Goal: Task Accomplishment & Management: Manage account settings

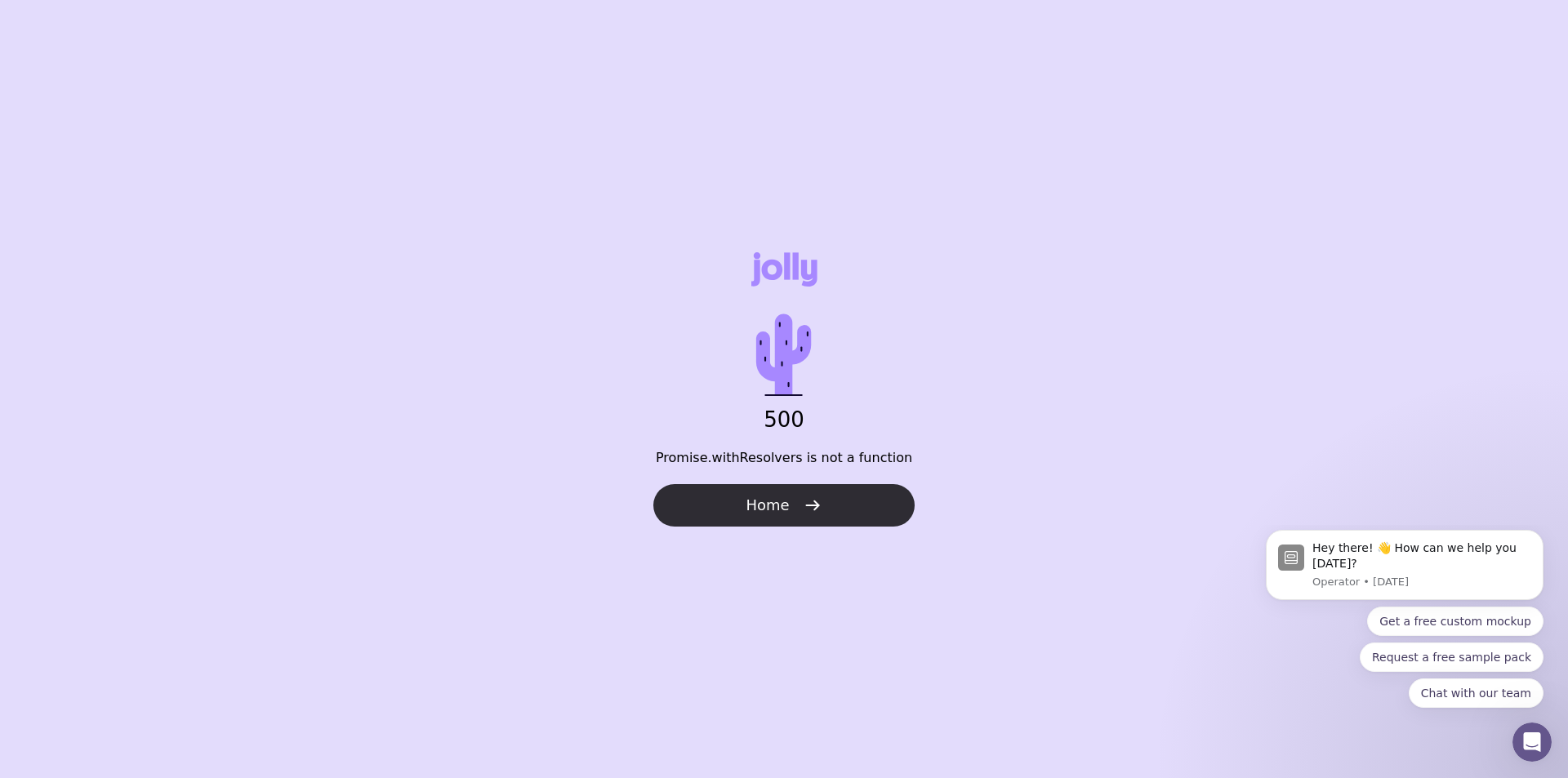
click at [769, 507] on span "Home" at bounding box center [766, 506] width 43 height 20
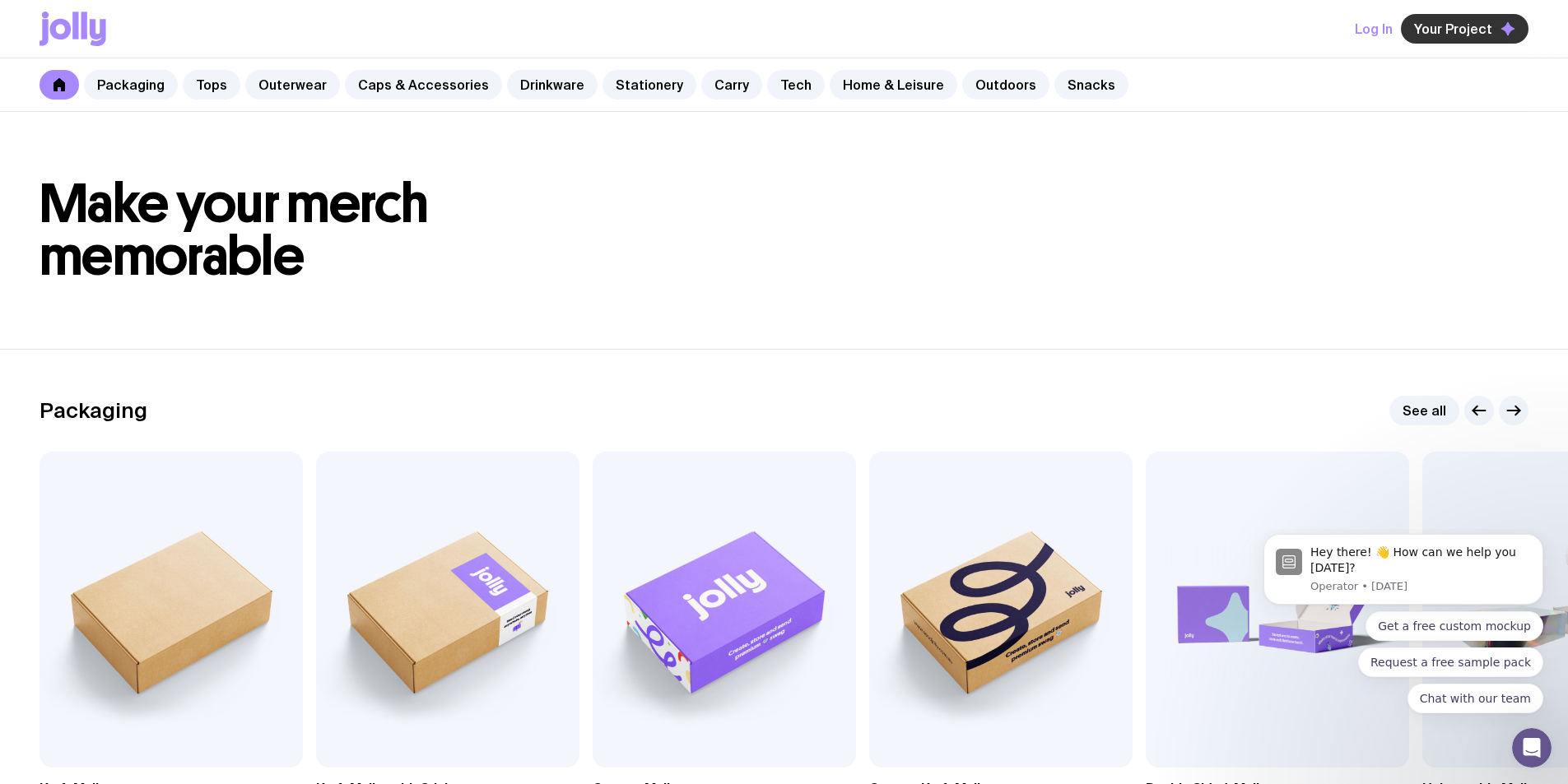
click at [1463, 29] on span "Your Project" at bounding box center [1453, 28] width 78 height 17
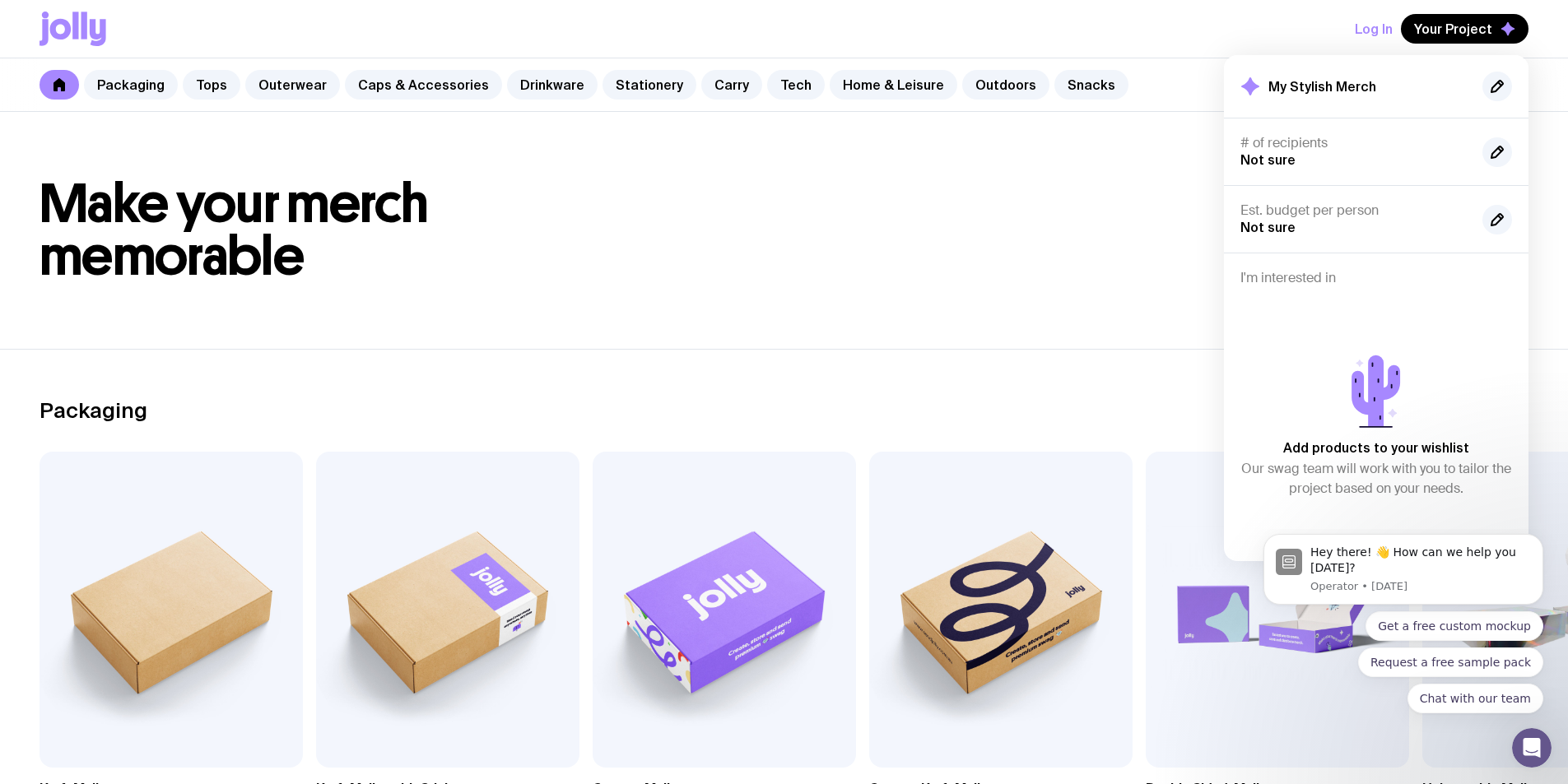
click at [1384, 20] on button "Log In" at bounding box center [1373, 28] width 38 height 29
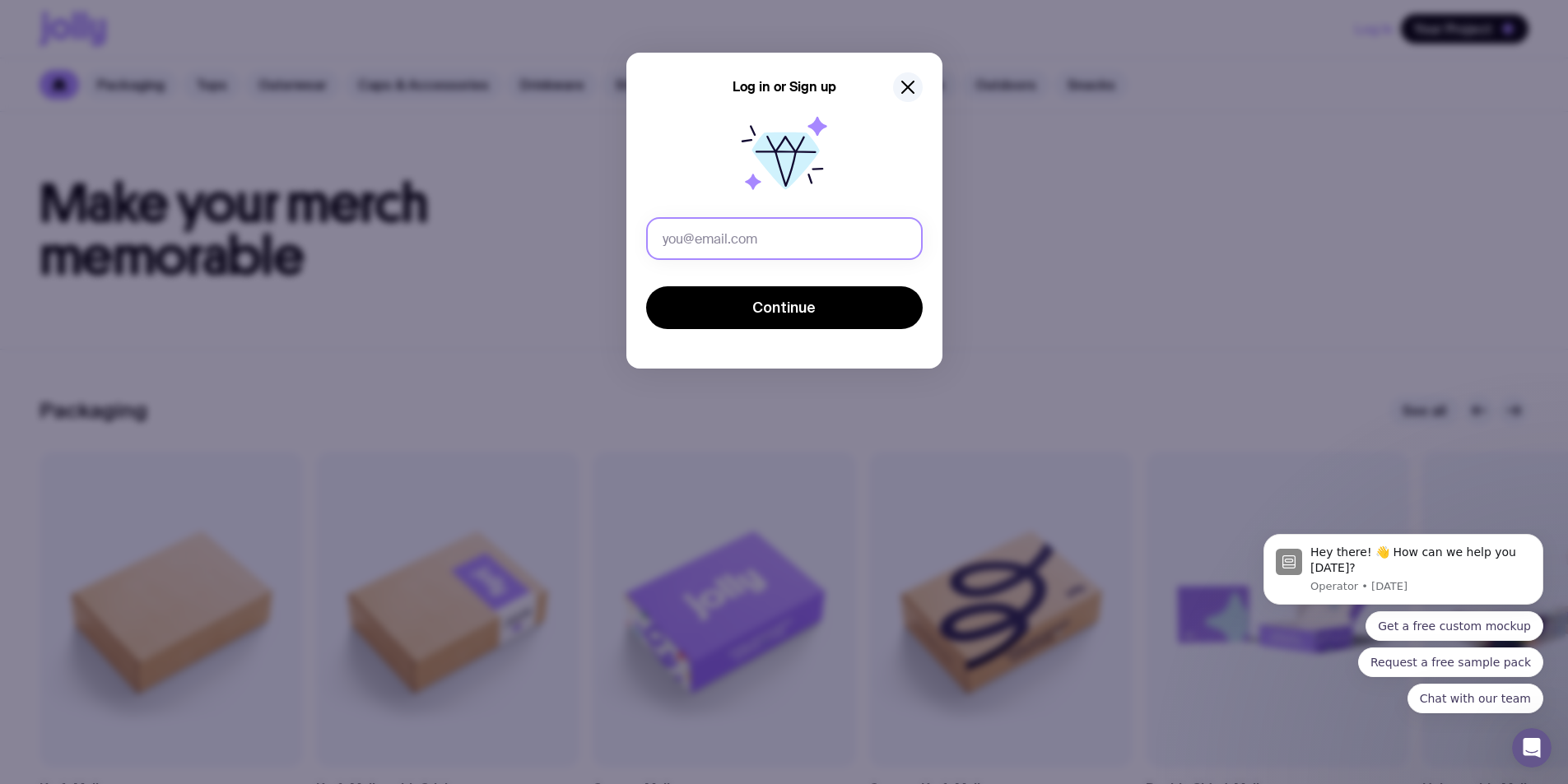
click at [728, 236] on input "text" at bounding box center [784, 239] width 276 height 43
type input "patrick@rubixrealty.com.au"
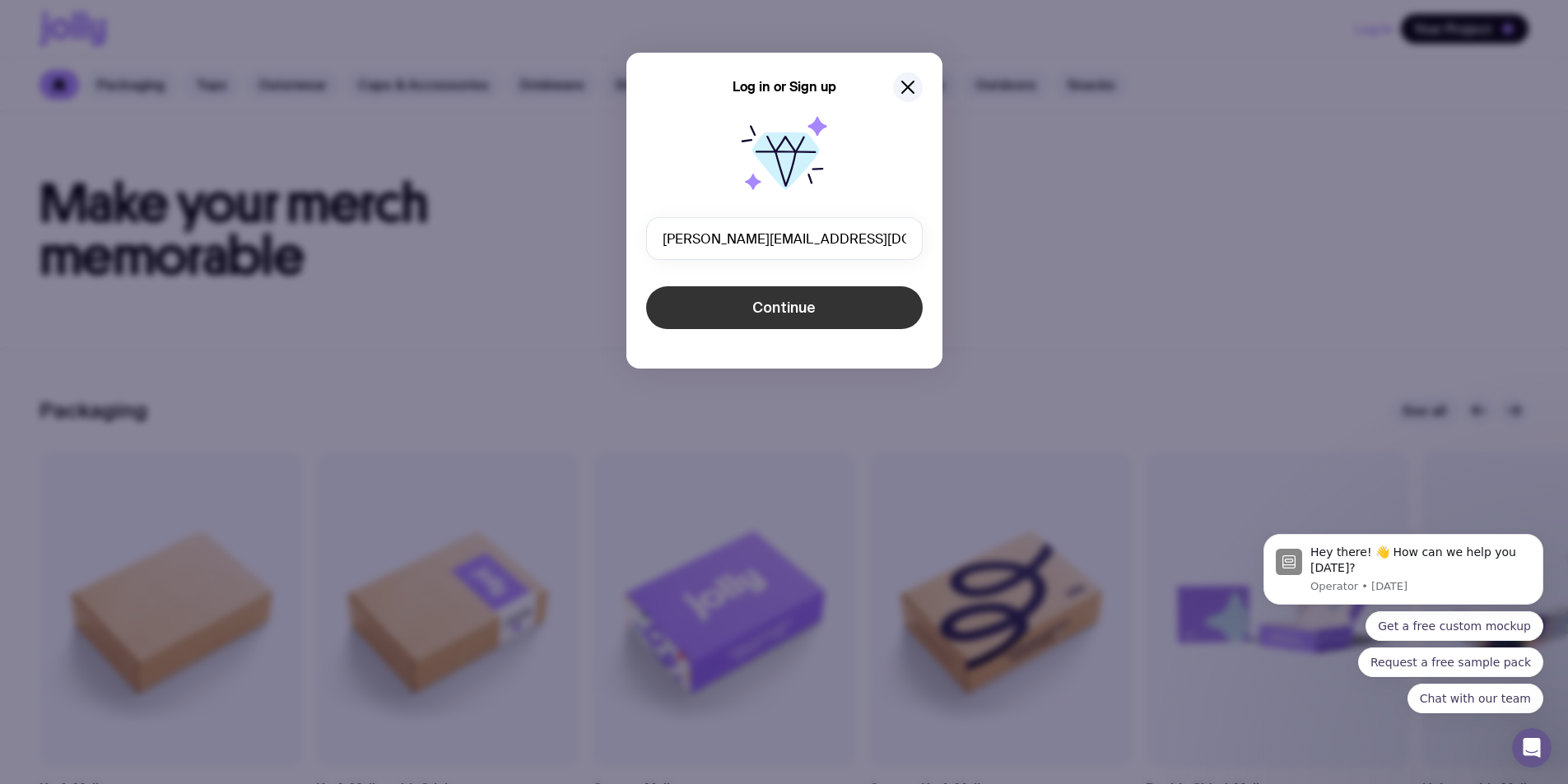
click at [773, 310] on span "Continue" at bounding box center [784, 308] width 63 height 20
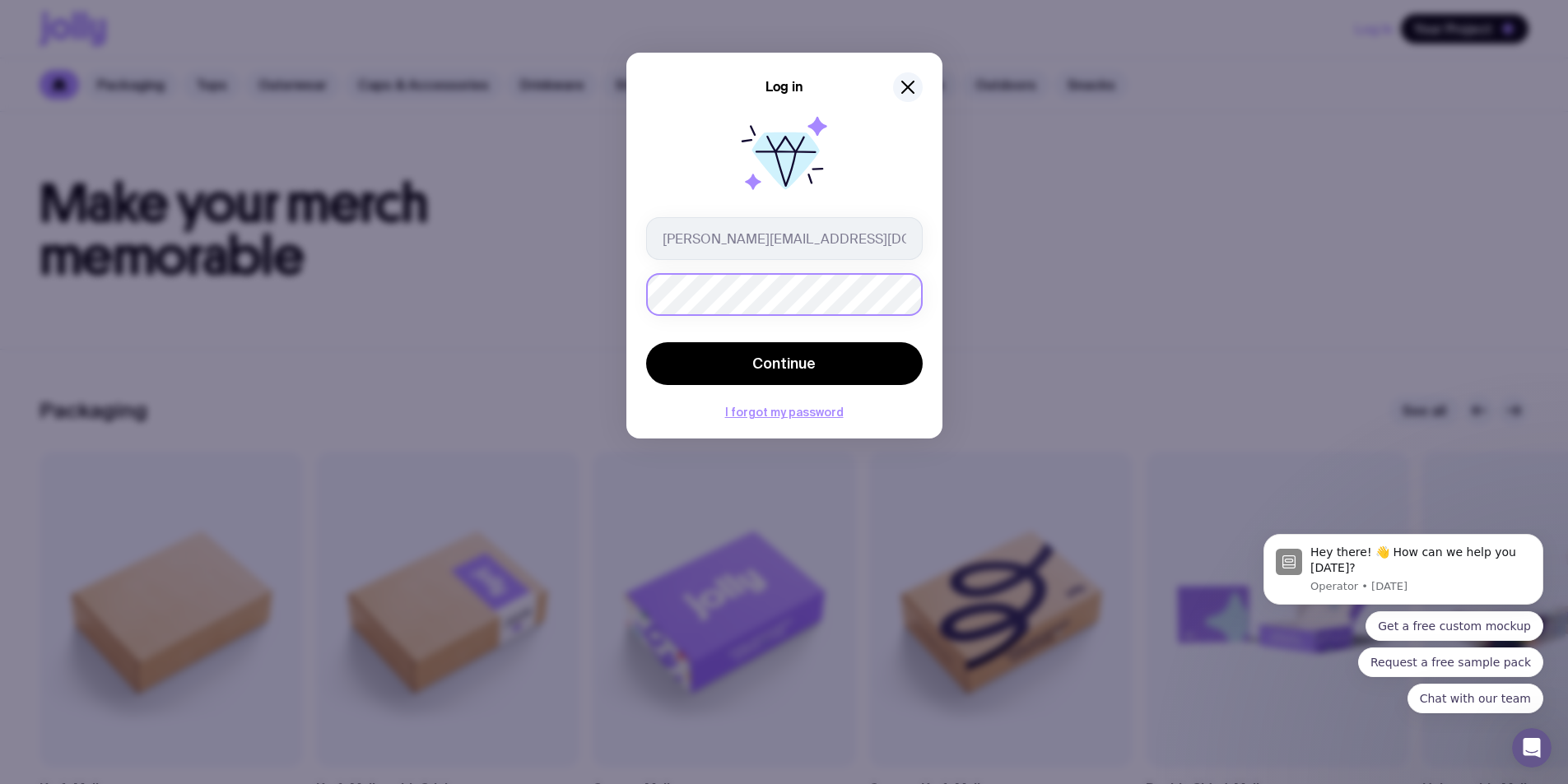
click at [647, 342] on button "Continue" at bounding box center [784, 364] width 276 height 43
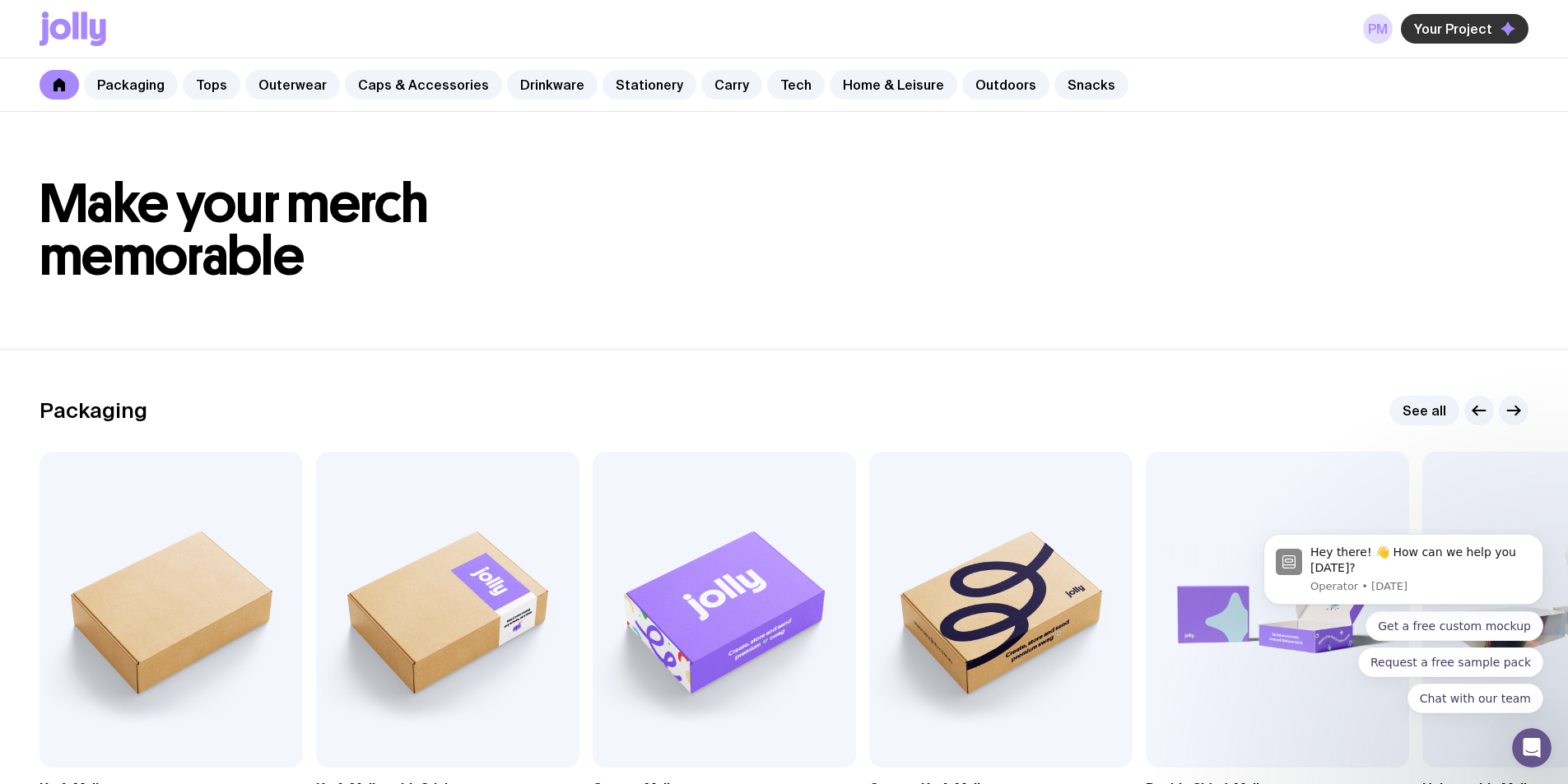
click at [1470, 27] on span "Your Project" at bounding box center [1453, 28] width 78 height 17
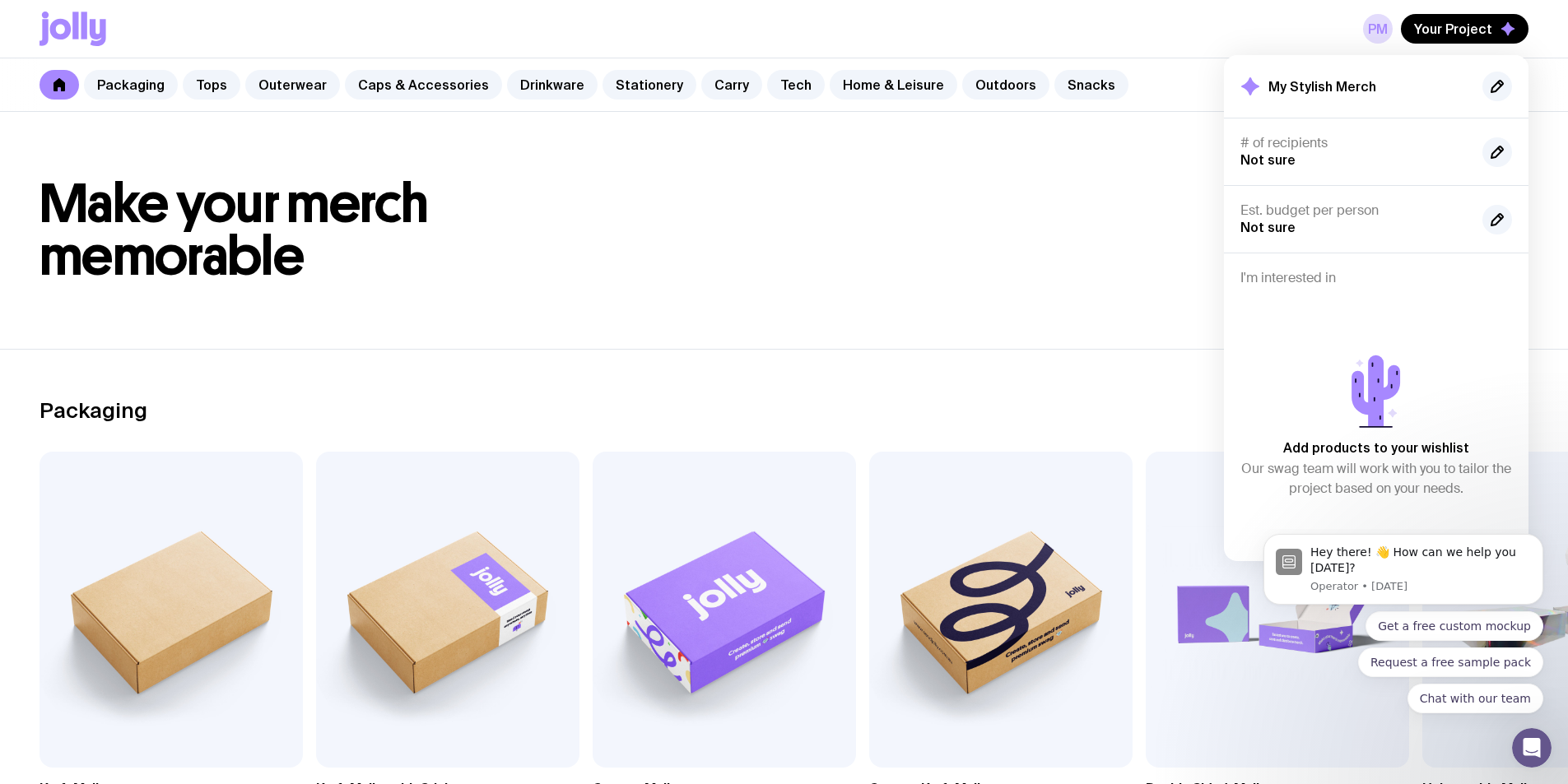
click at [535, 155] on header "Make your merch memorable" at bounding box center [784, 230] width 1568 height 237
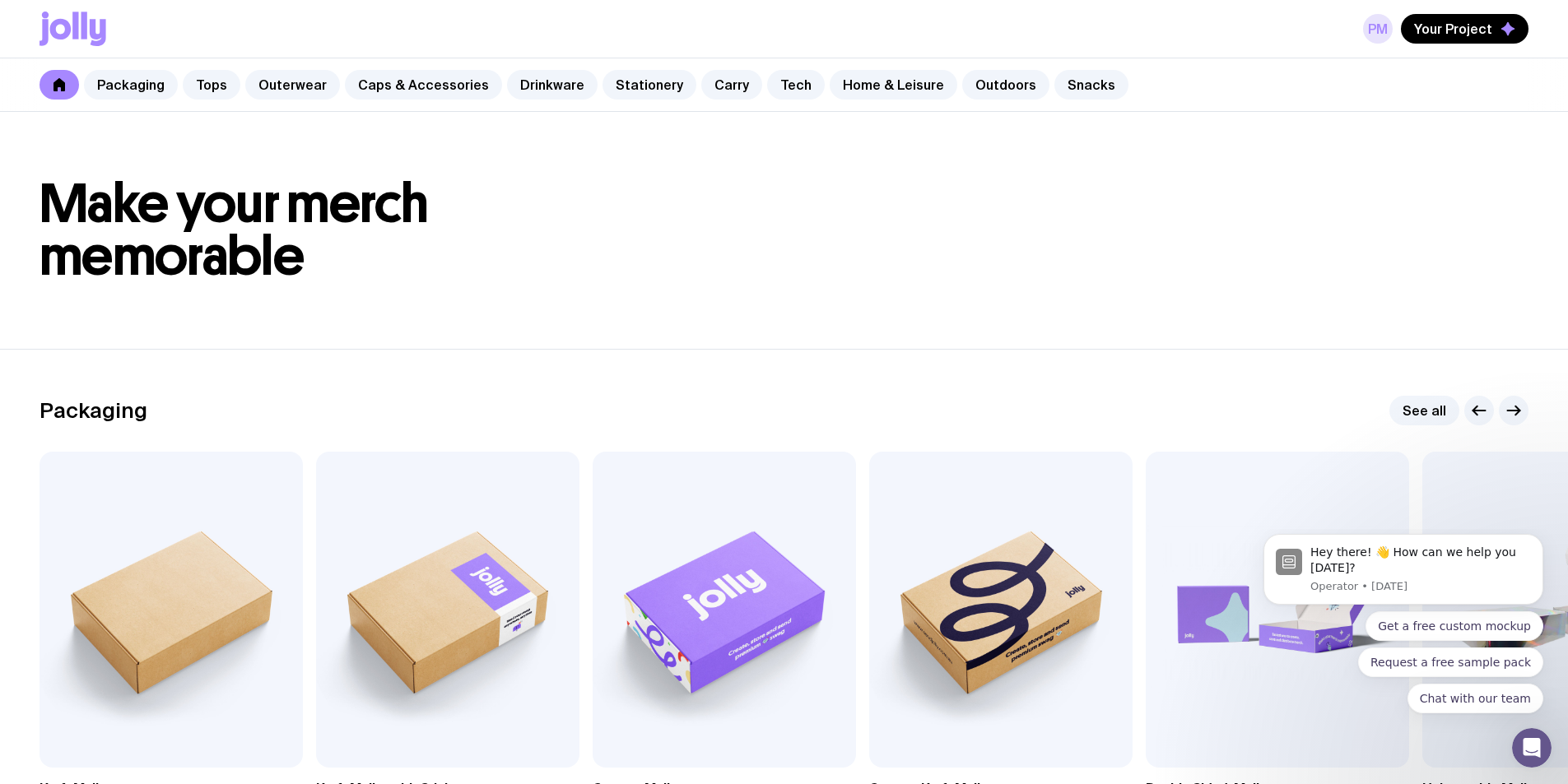
click at [1390, 28] on link "PM" at bounding box center [1378, 28] width 29 height 29
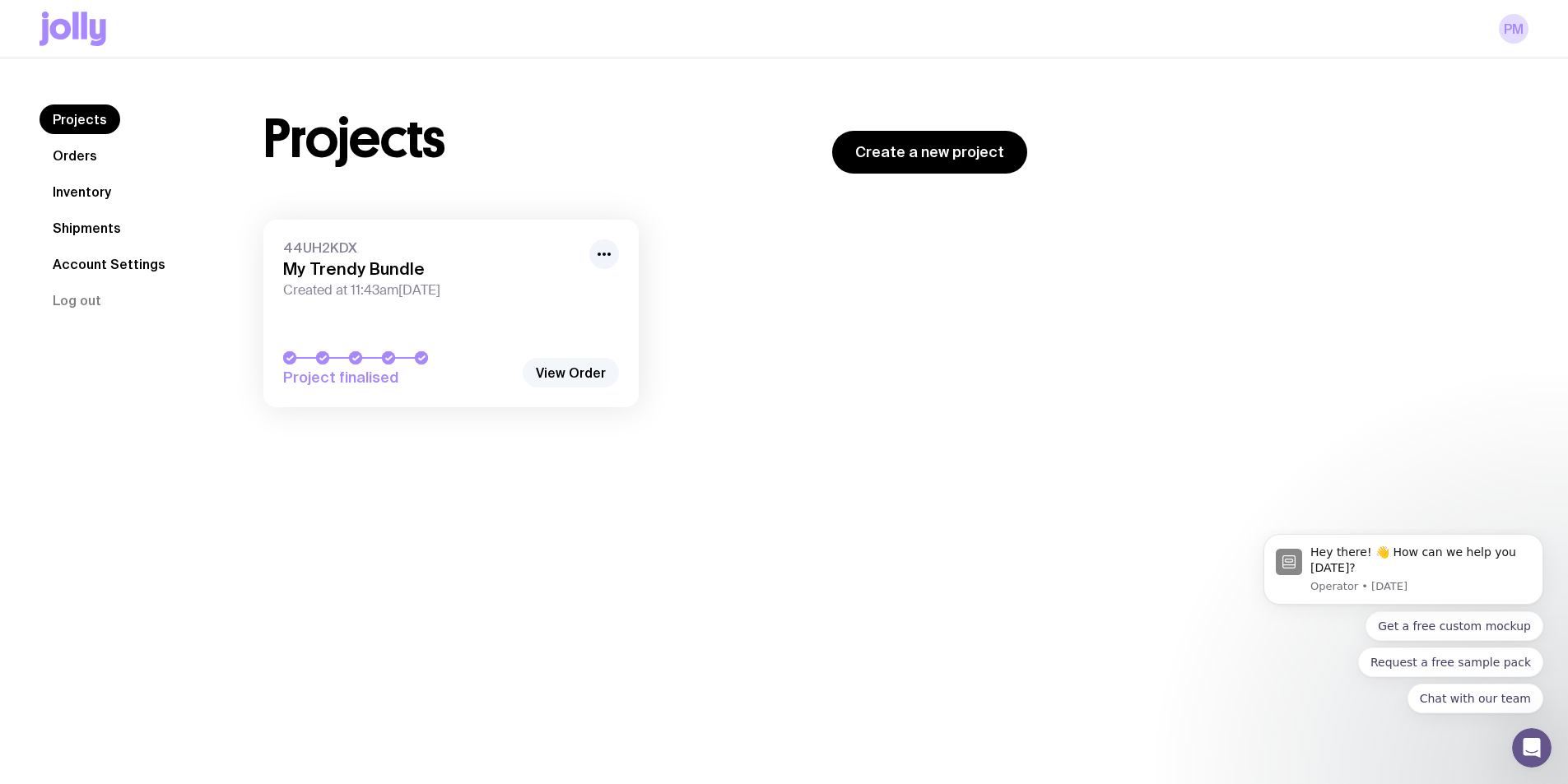
click at [563, 372] on link "View Order" at bounding box center [570, 373] width 96 height 29
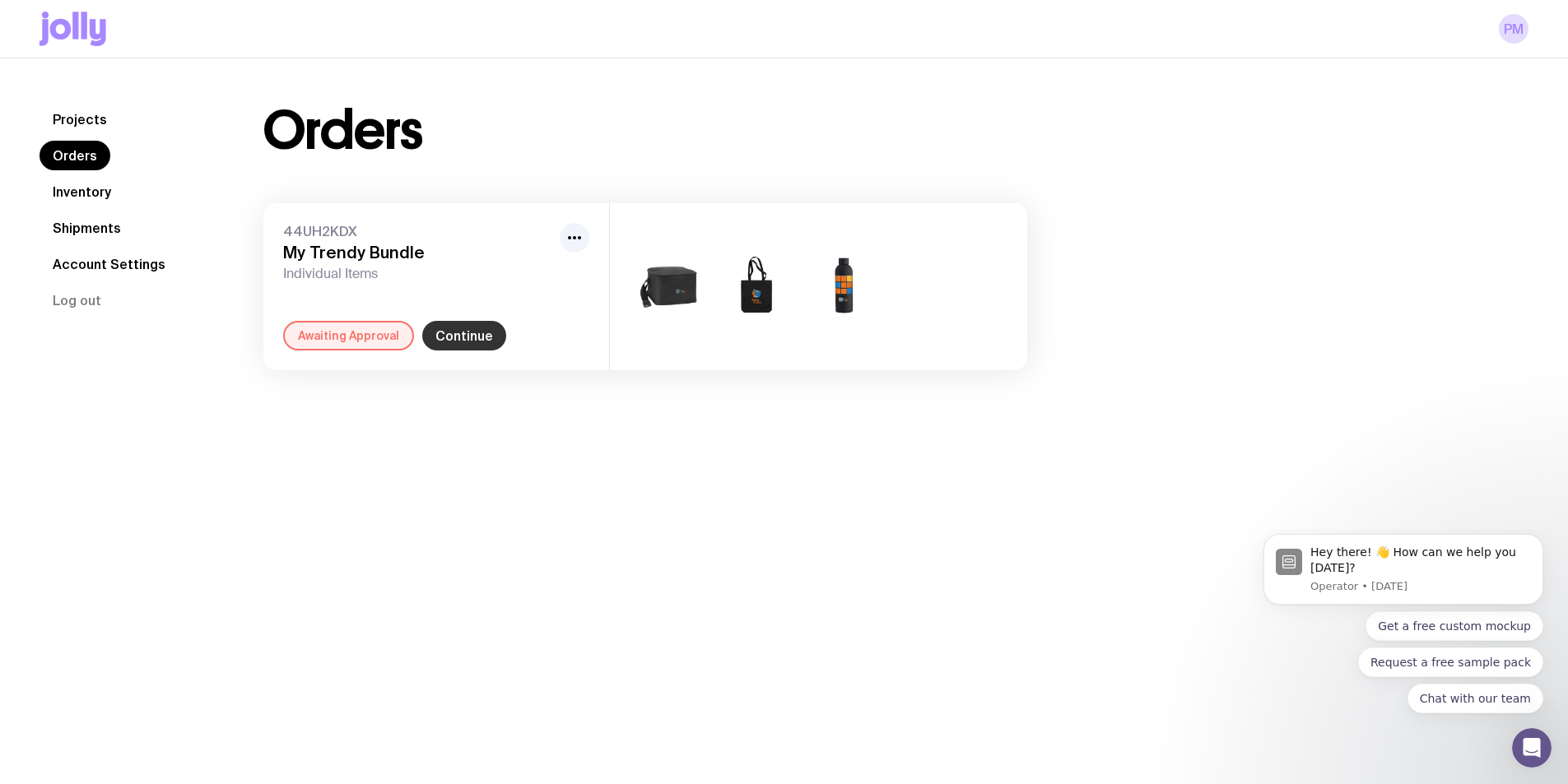
click at [478, 330] on link "Continue" at bounding box center [464, 336] width 84 height 29
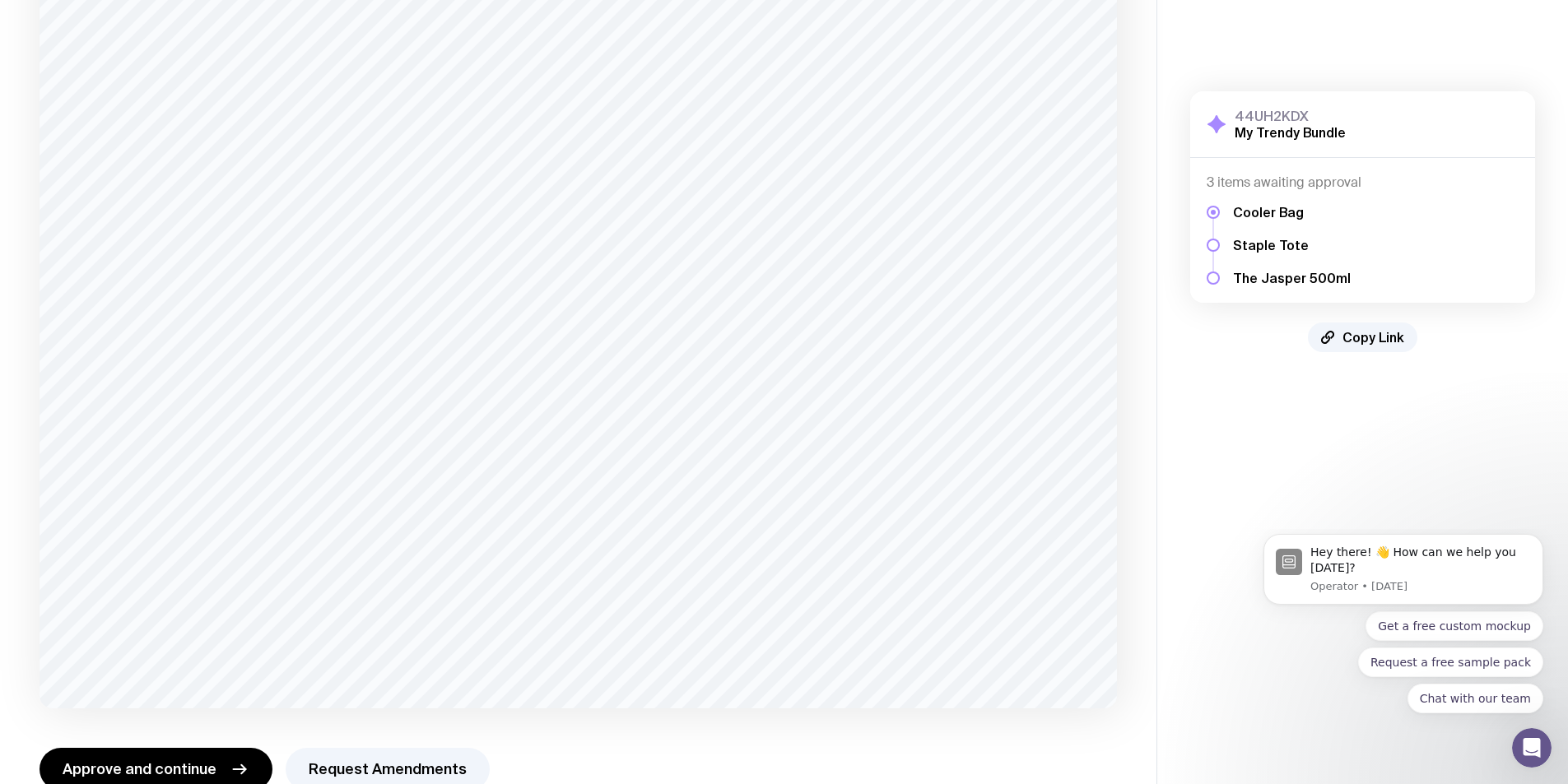
scroll to position [215, 0]
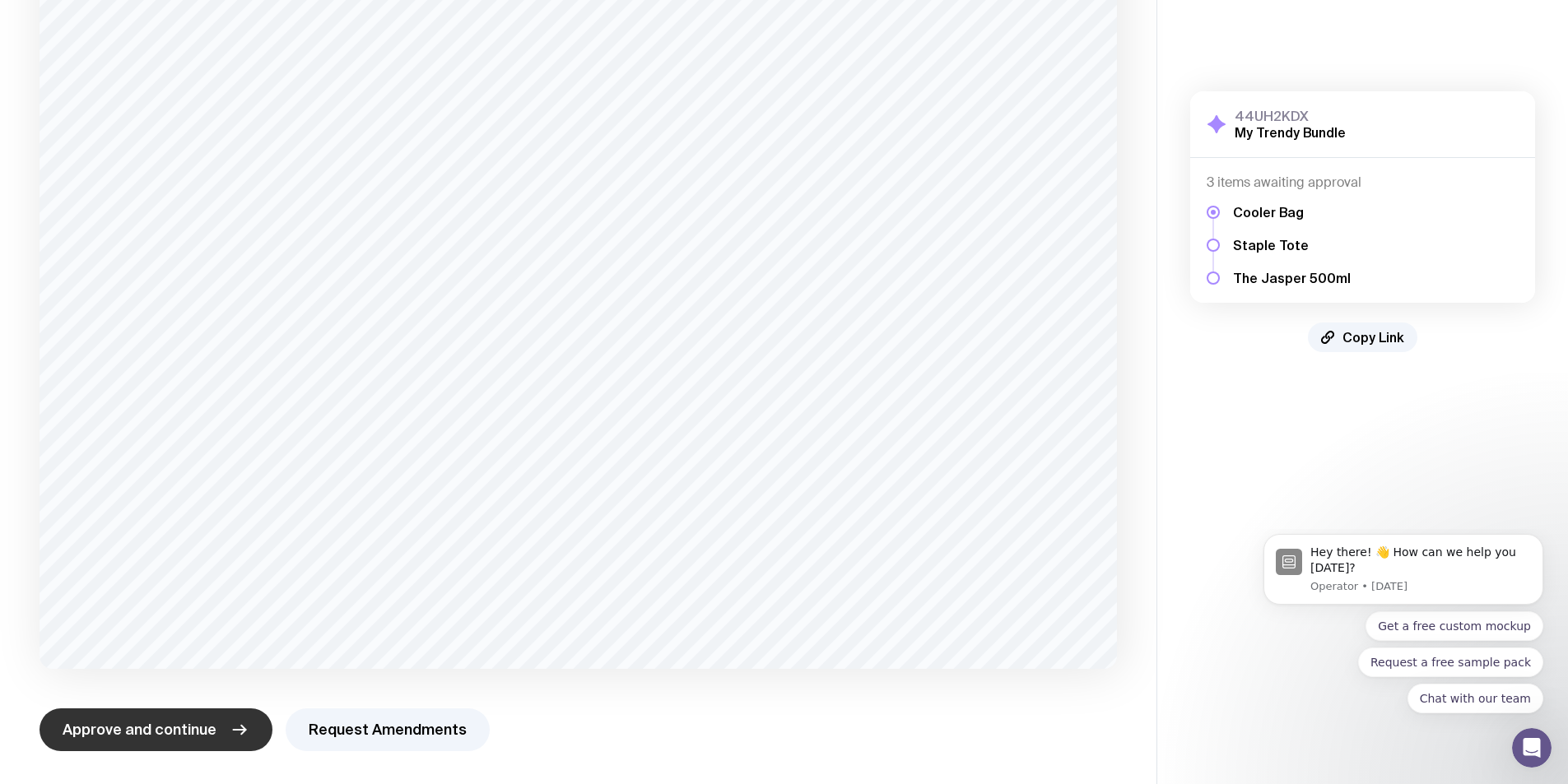
click at [193, 722] on span "Approve and continue" at bounding box center [140, 730] width 154 height 20
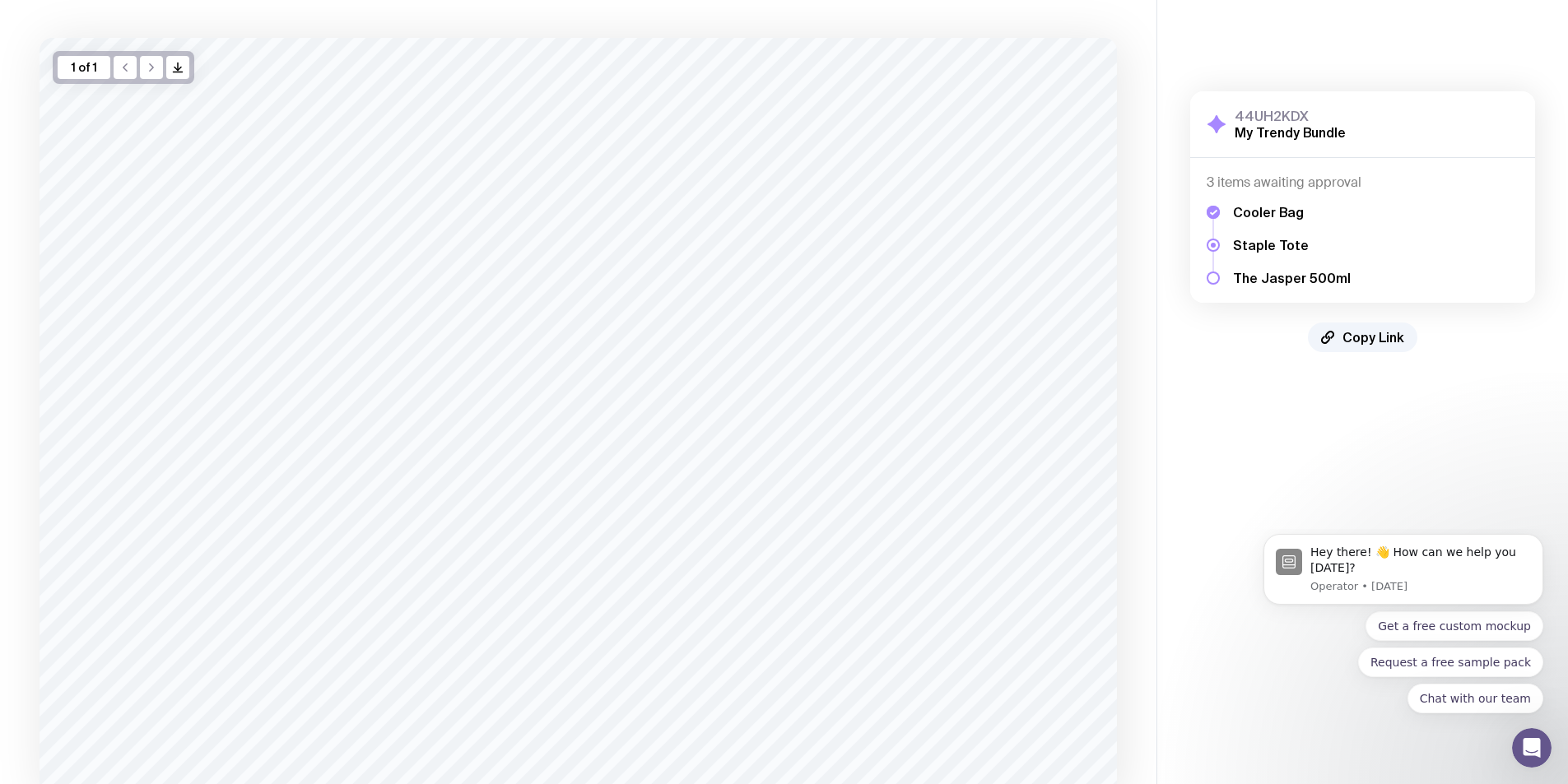
scroll to position [206, 0]
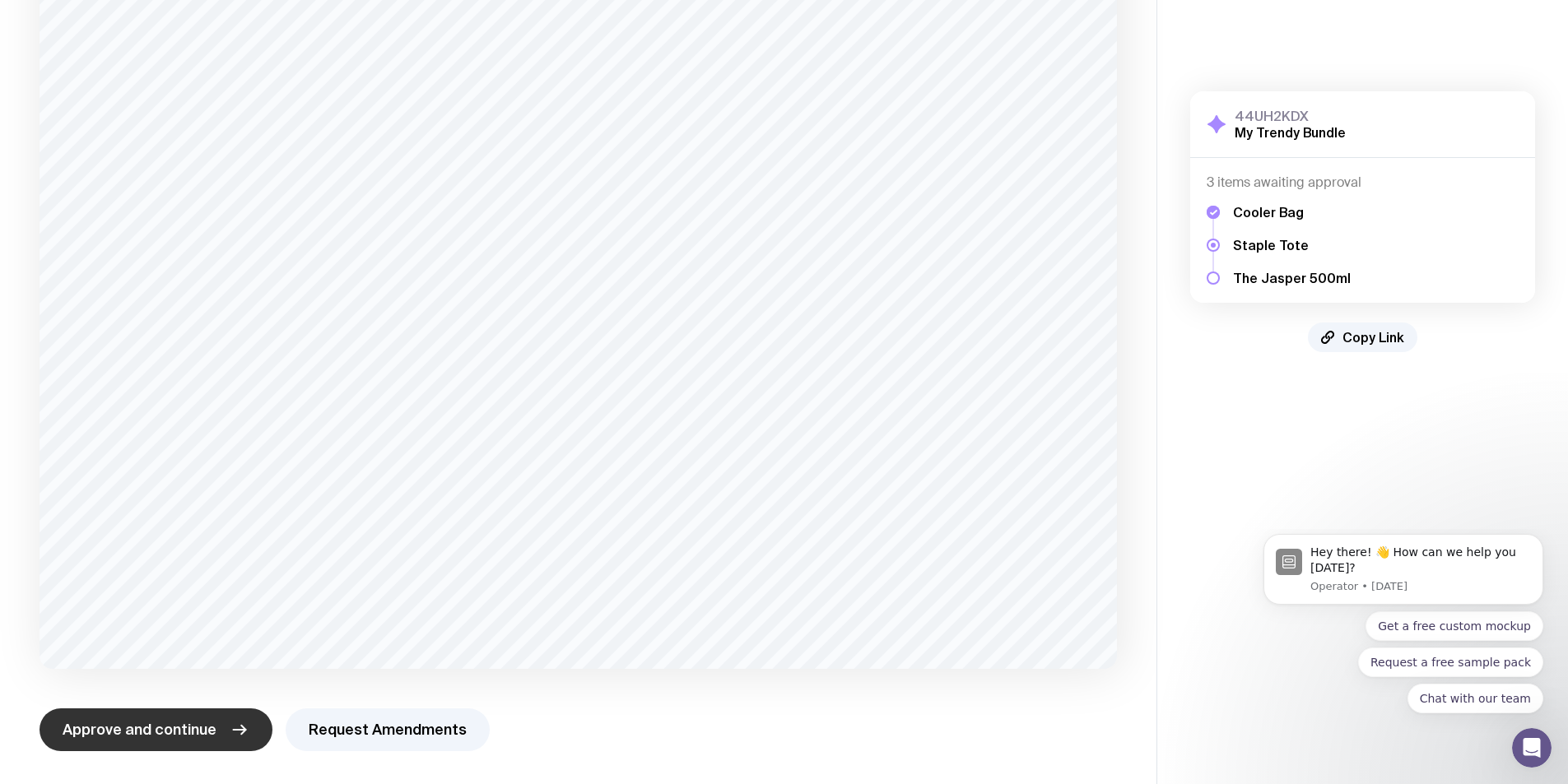
click at [197, 732] on span "Approve and continue" at bounding box center [140, 730] width 154 height 20
click at [182, 725] on span "Approve and continue" at bounding box center [140, 730] width 154 height 20
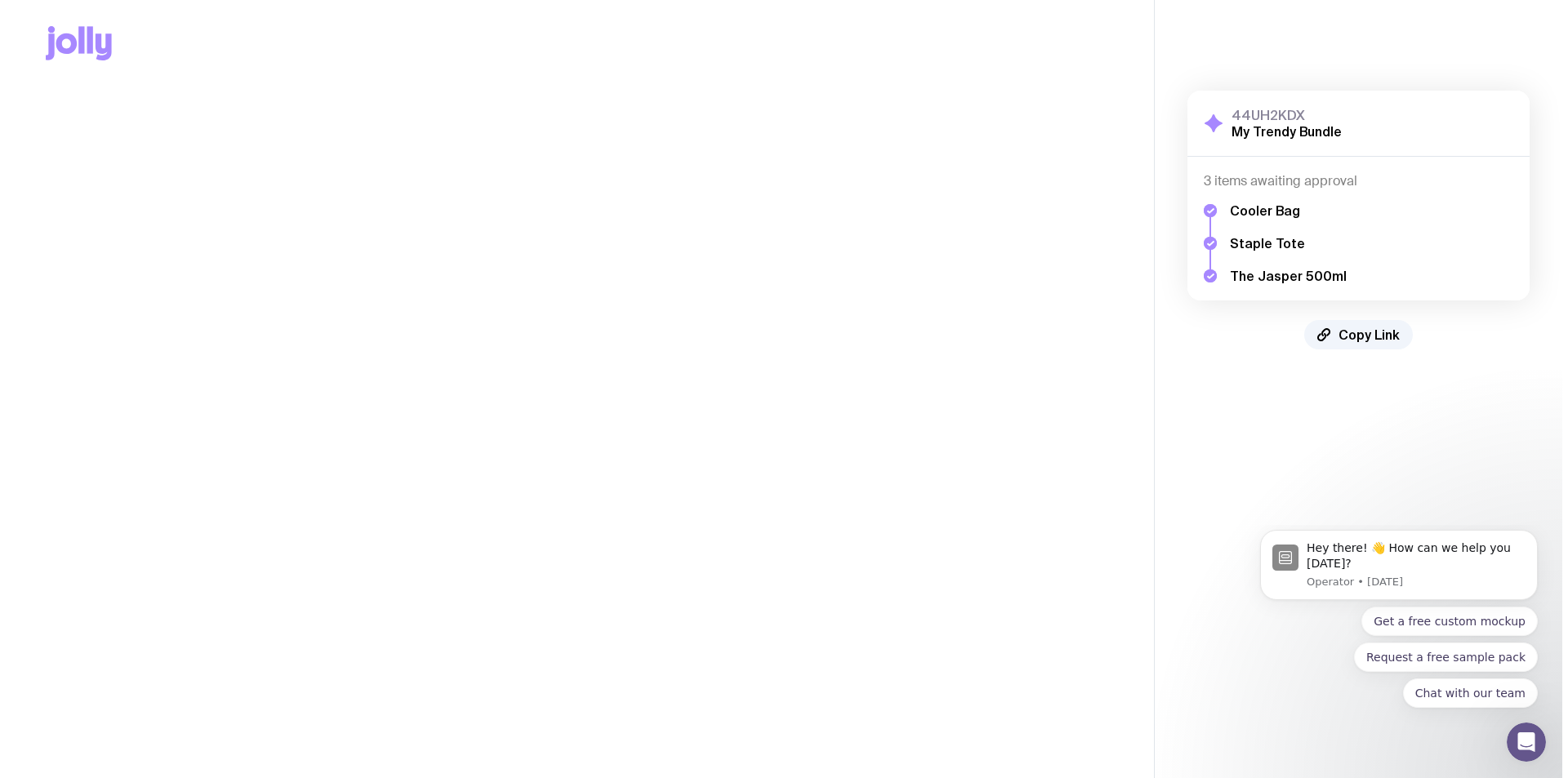
scroll to position [0, 0]
